Goal: Task Accomplishment & Management: Complete application form

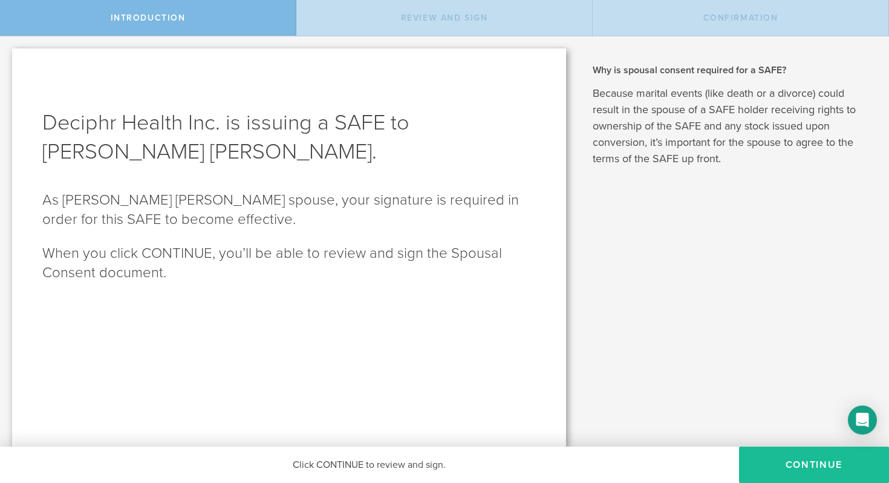
click at [819, 474] on button "Continue" at bounding box center [814, 464] width 150 height 36
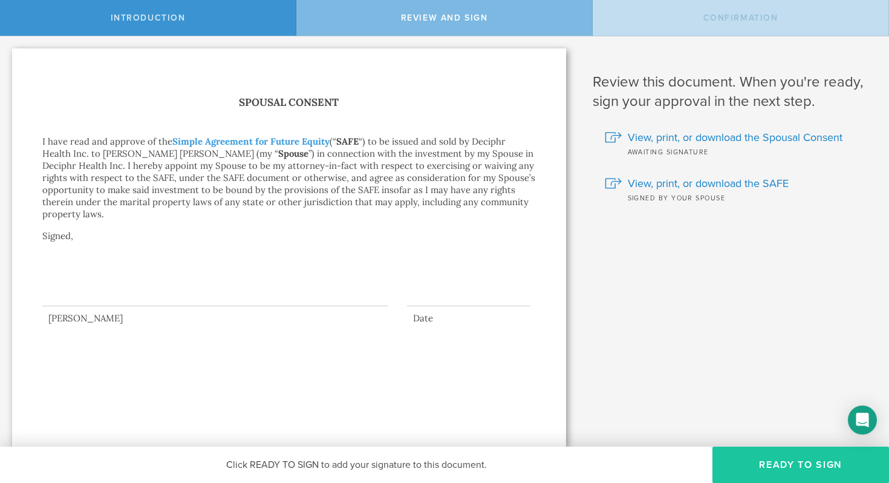
click at [786, 467] on button "Ready to Sign" at bounding box center [800, 464] width 177 height 36
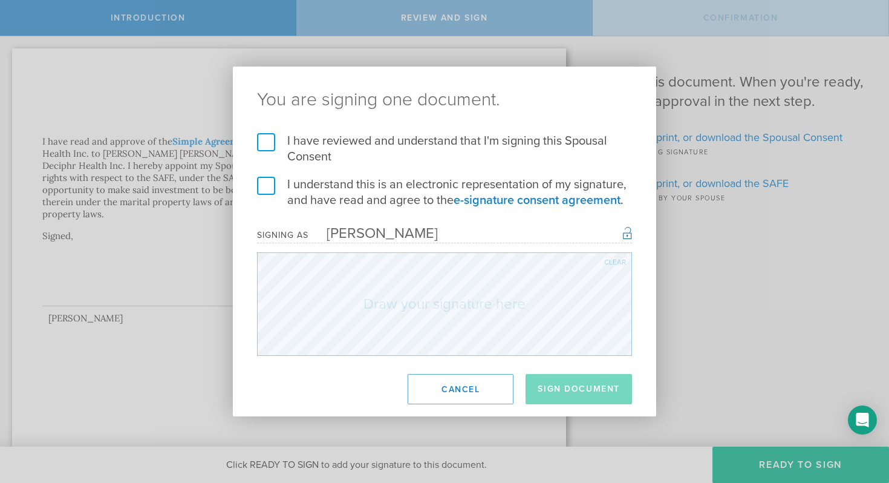
click at [300, 146] on label "I have reviewed and understand that I'm signing this Spousal Consent" at bounding box center [444, 148] width 375 height 31
click at [0, 0] on input "I have reviewed and understand that I'm signing this Spousal Consent" at bounding box center [0, 0] width 0 height 0
click at [327, 198] on label "I understand this is an electronic representation of my signature, and have rea…" at bounding box center [444, 192] width 375 height 31
click at [0, 0] on input "I understand this is an electronic representation of my signature, and have rea…" at bounding box center [0, 0] width 0 height 0
click at [587, 385] on button "Sign Document" at bounding box center [579, 389] width 106 height 30
